Goal: Task Accomplishment & Management: Manage account settings

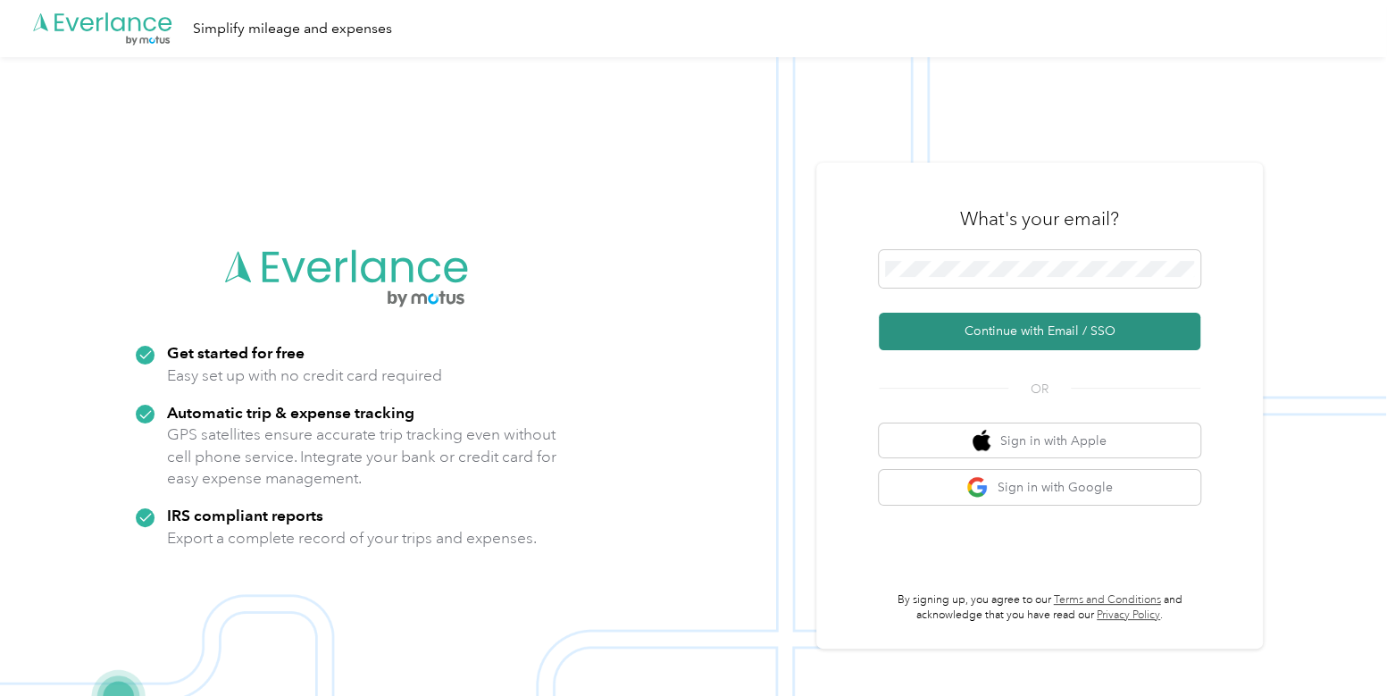
click at [996, 325] on button "Continue with Email / SSO" at bounding box center [1039, 330] width 321 height 37
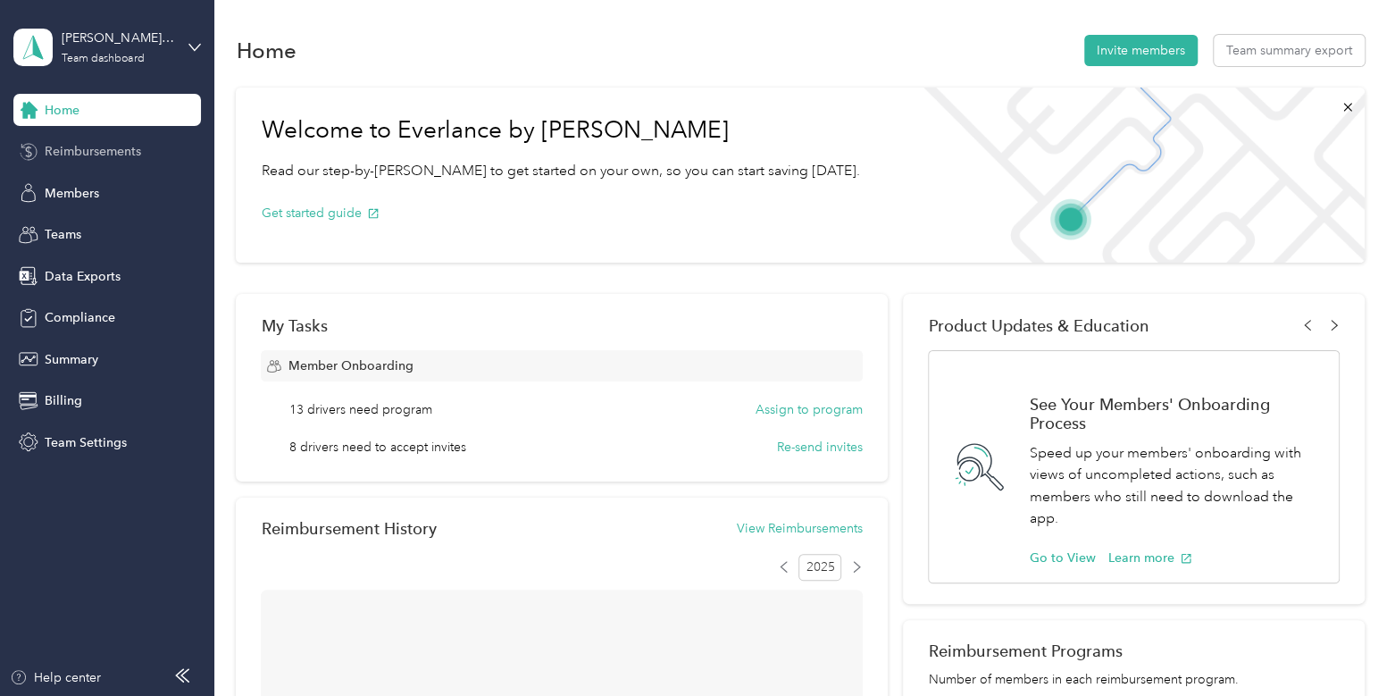
click at [149, 149] on div "Reimbursements" at bounding box center [106, 152] width 187 height 32
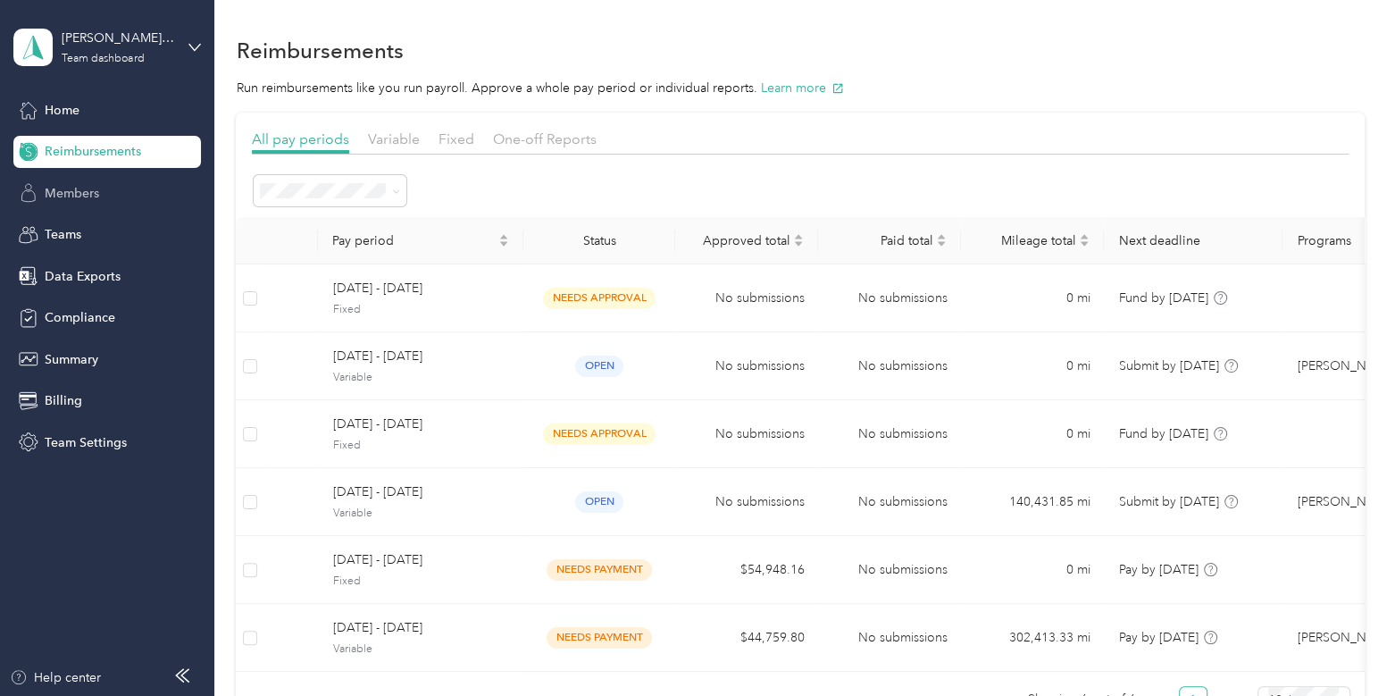
click at [135, 194] on div "Members" at bounding box center [106, 193] width 187 height 32
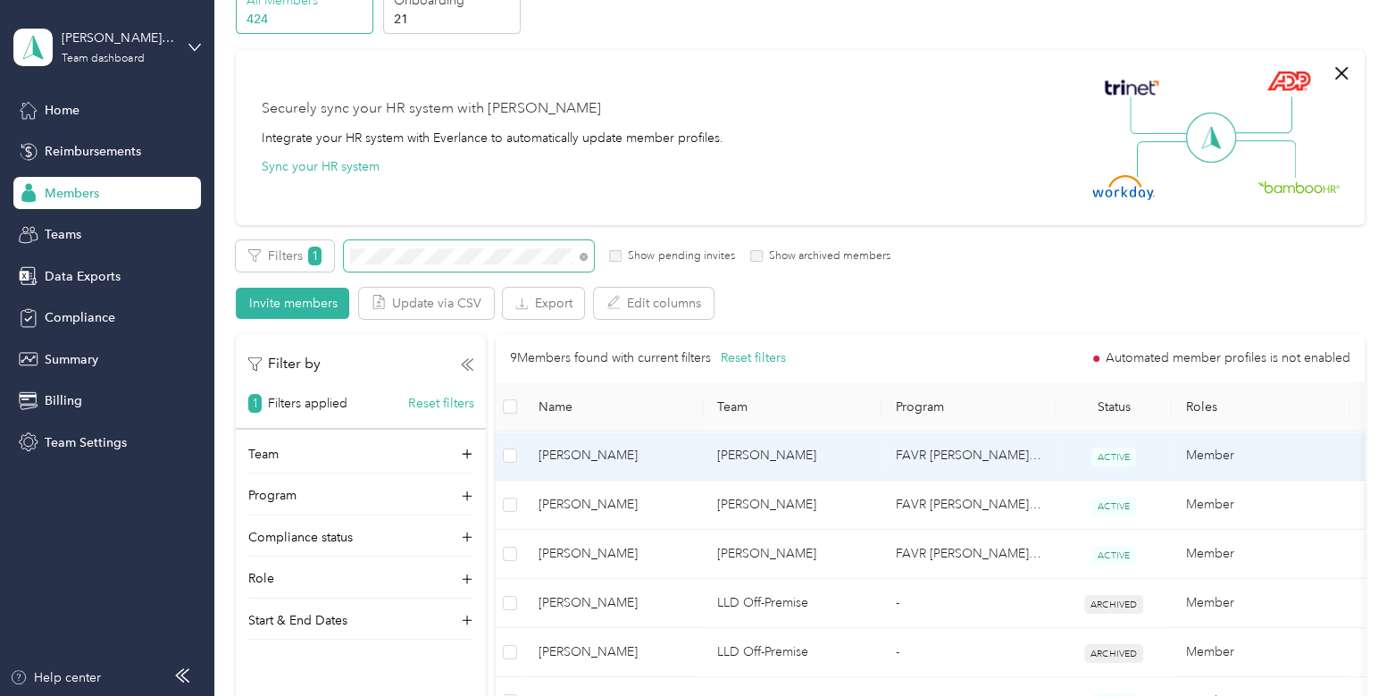
scroll to position [91, 0]
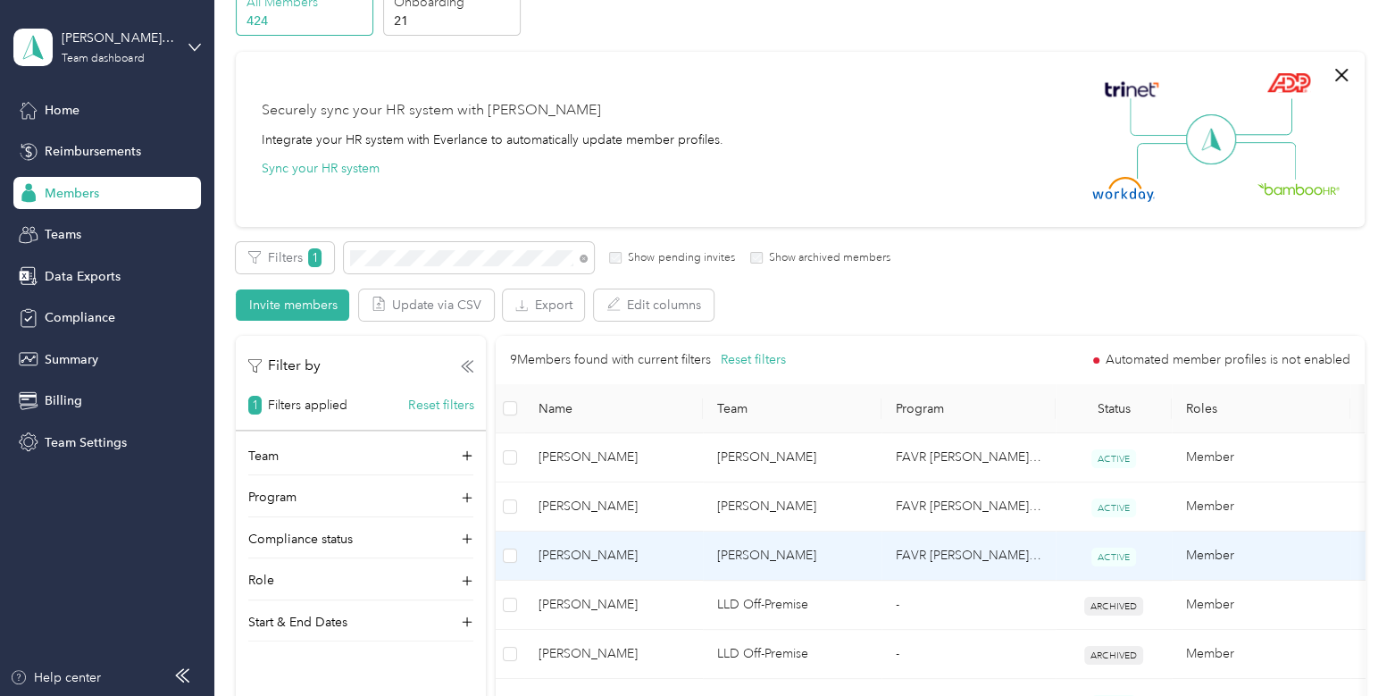
click at [669, 551] on span "[PERSON_NAME]" at bounding box center [613, 556] width 150 height 20
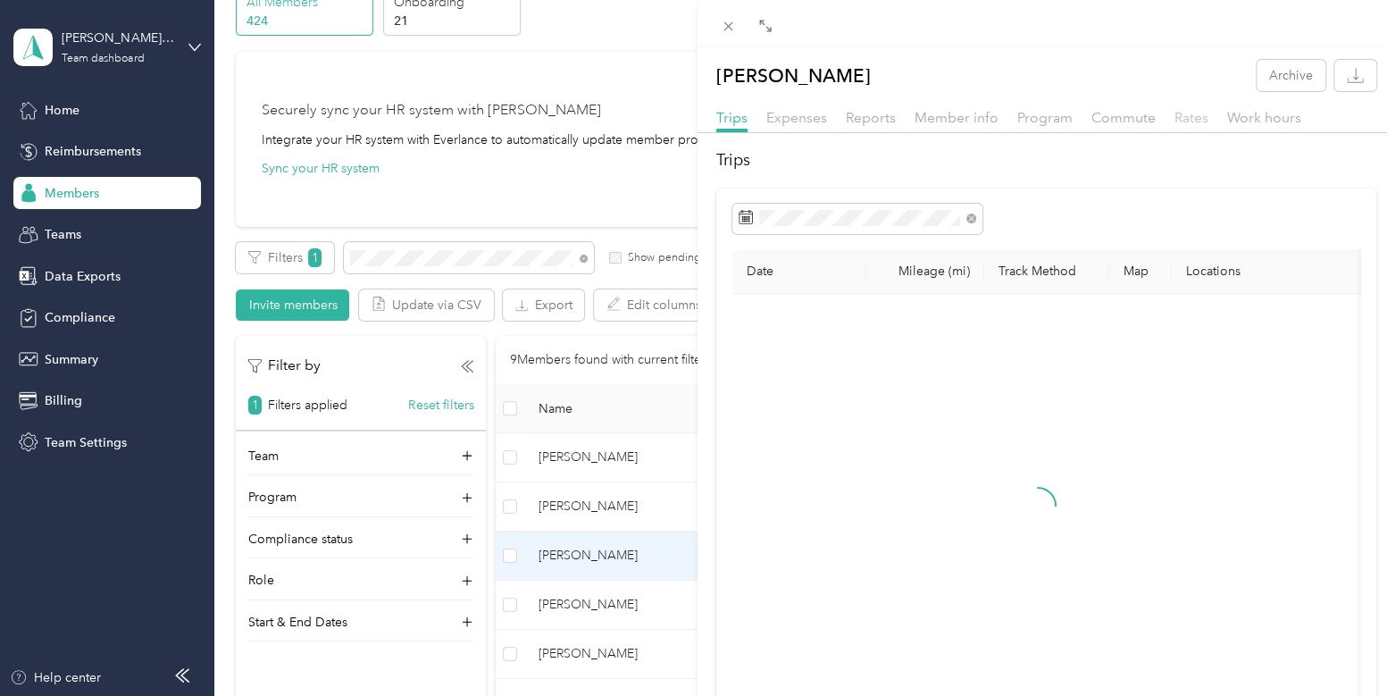
click at [1174, 123] on span "Rates" at bounding box center [1191, 117] width 34 height 17
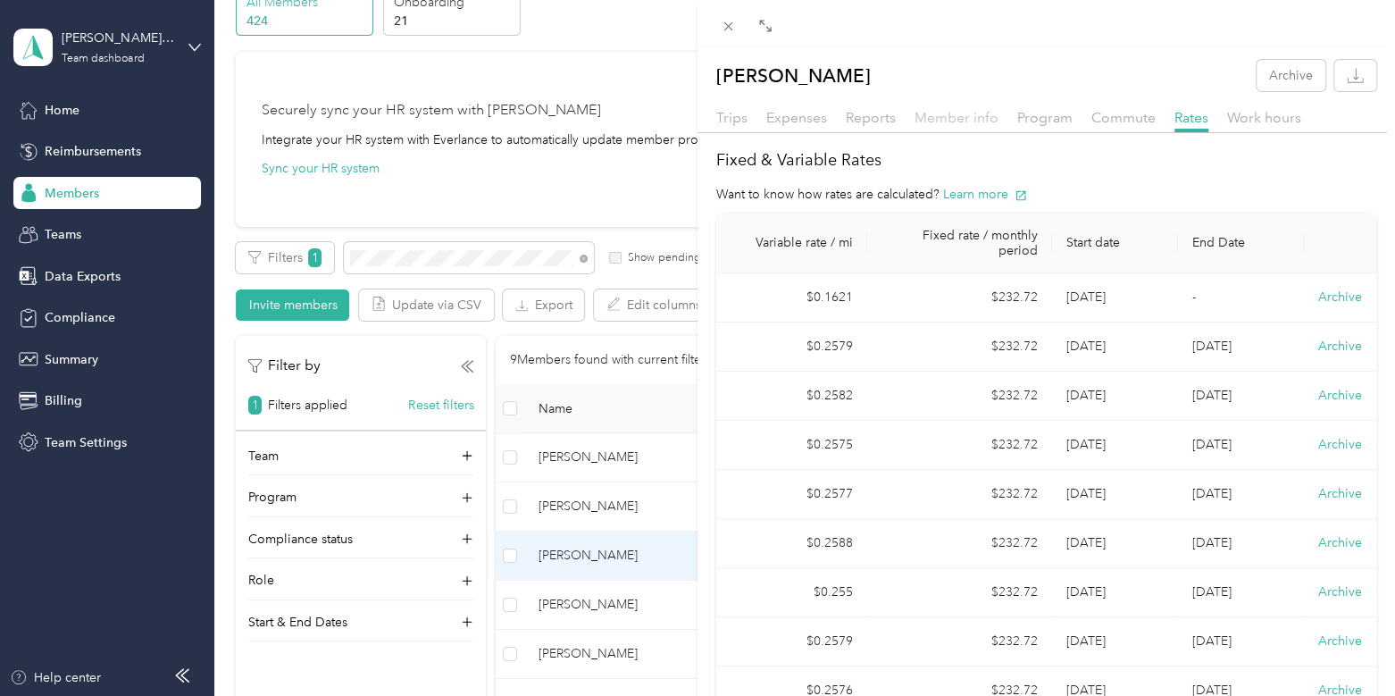
click at [959, 118] on span "Member info" at bounding box center [956, 117] width 84 height 17
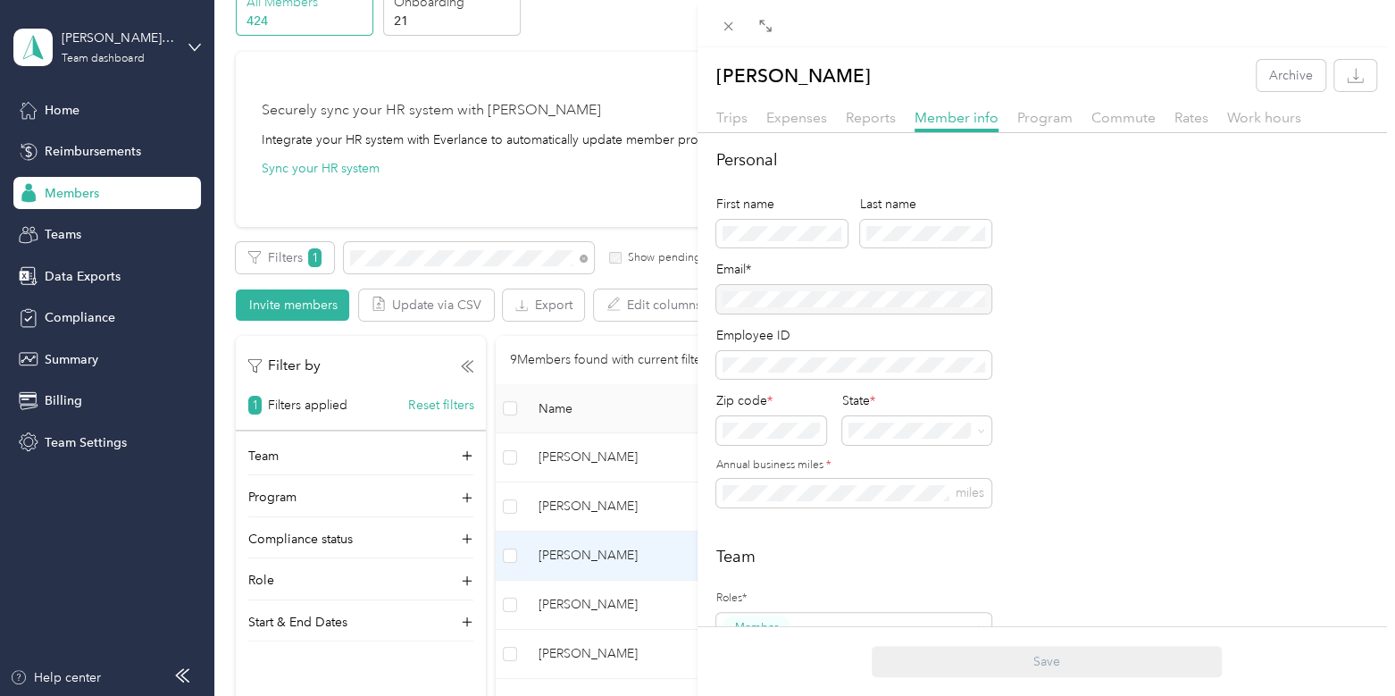
click at [956, 288] on div at bounding box center [853, 299] width 275 height 29
click at [1189, 113] on span "Rates" at bounding box center [1191, 117] width 34 height 17
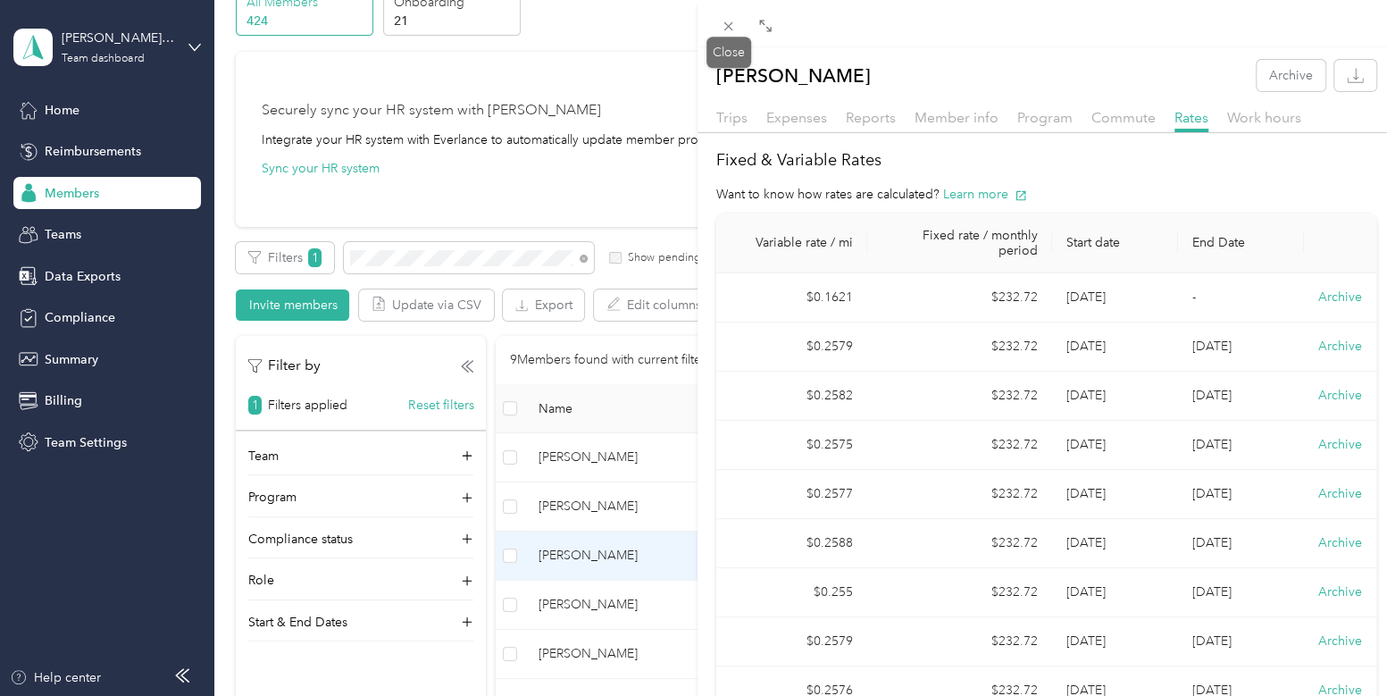
drag, startPoint x: 723, startPoint y: 23, endPoint x: 723, endPoint y: 37, distance: 13.4
click at [723, 37] on div "Close" at bounding box center [728, 52] width 45 height 31
click at [724, 22] on icon at bounding box center [728, 26] width 9 height 9
